Goal: Task Accomplishment & Management: Manage account settings

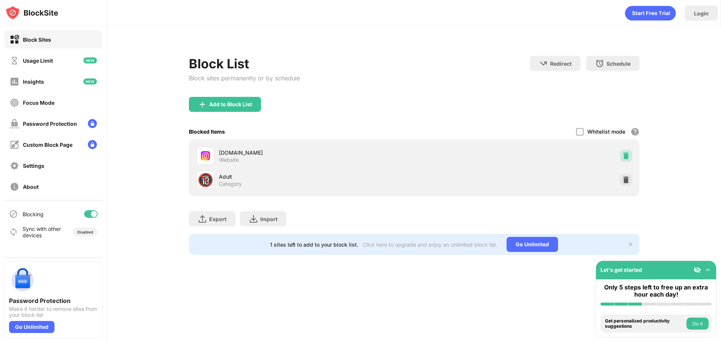
click at [625, 152] on img at bounding box center [626, 156] width 8 height 8
